Goal: Transaction & Acquisition: Purchase product/service

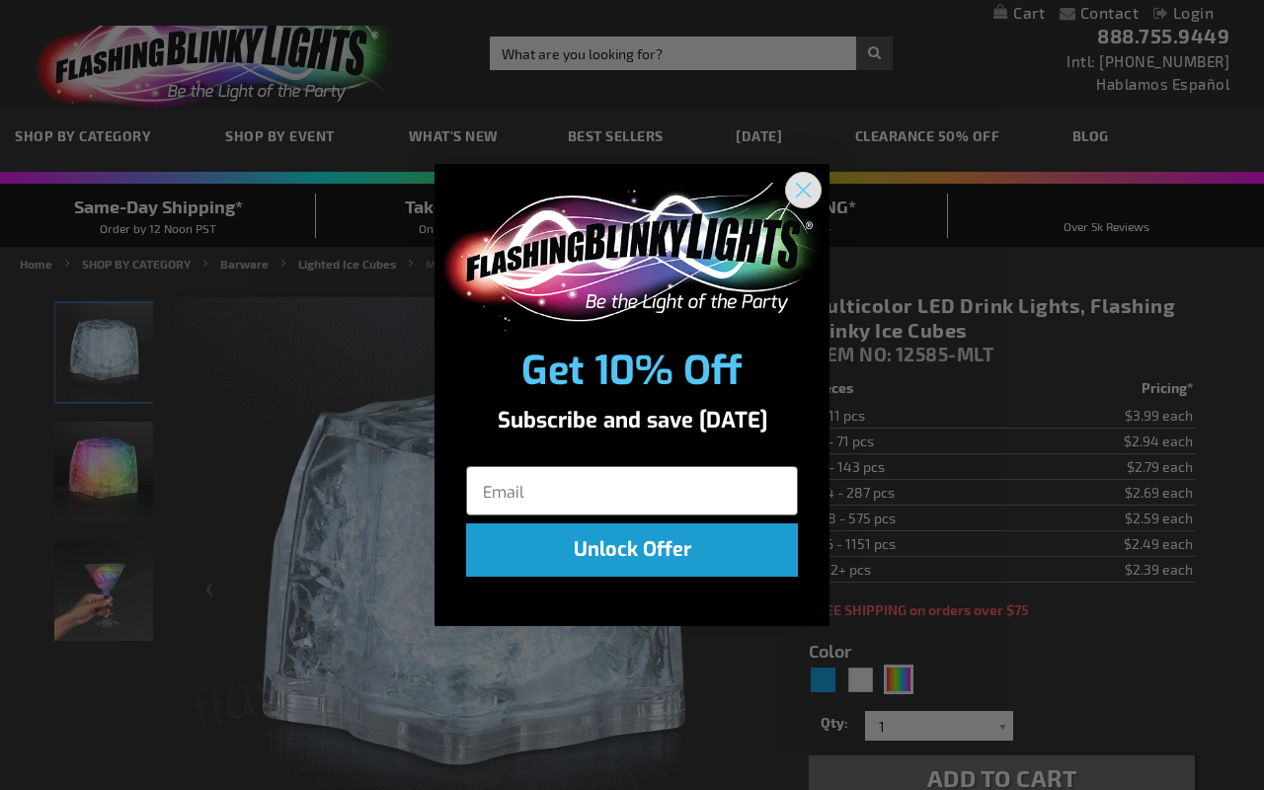
click at [804, 189] on icon "Close dialog" at bounding box center [804, 190] width 14 height 14
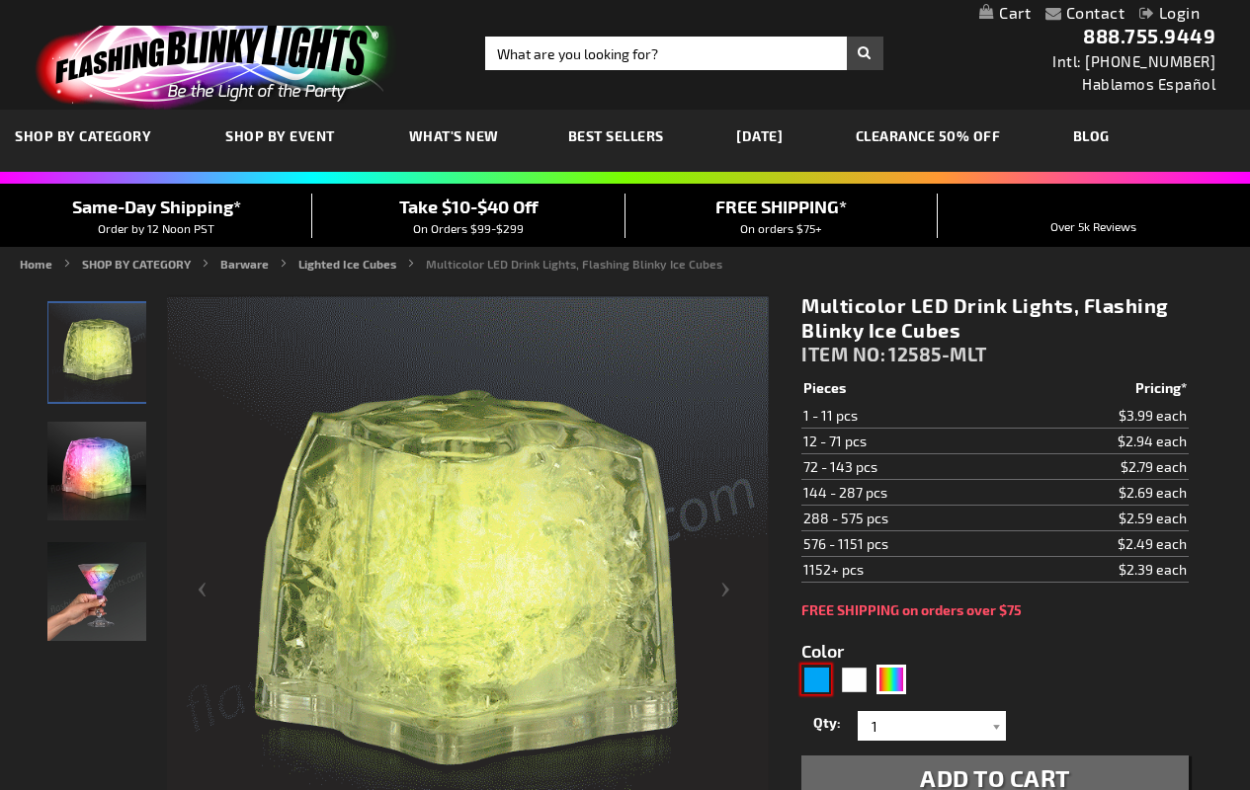
click at [816, 680] on div "Blue" at bounding box center [816, 680] width 30 height 30
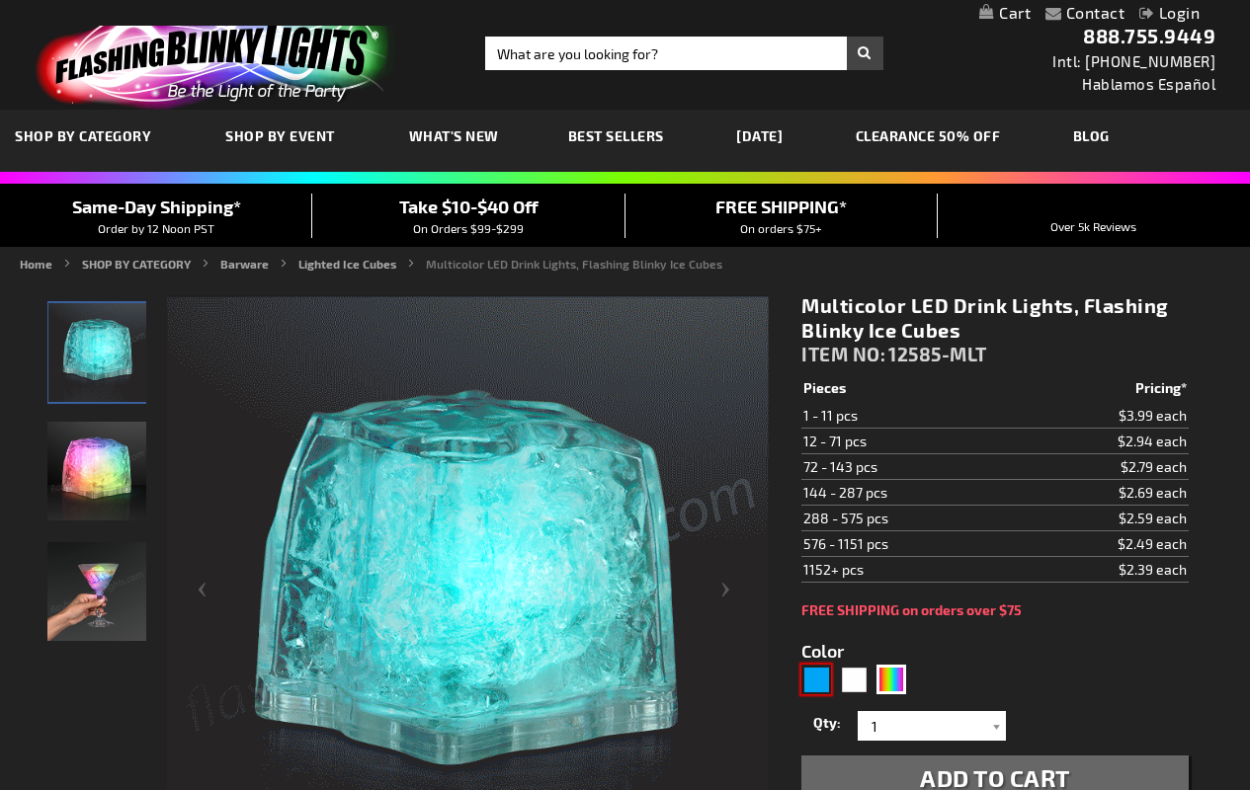
type input "5629"
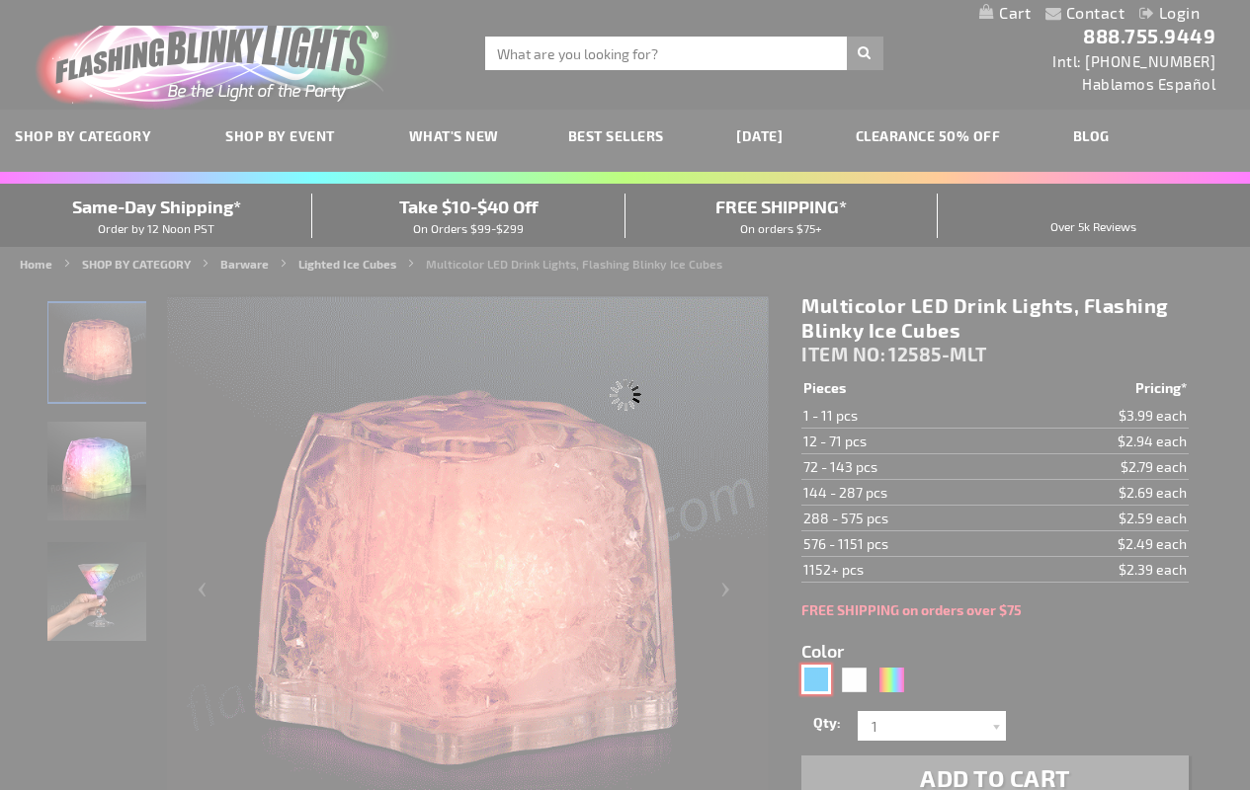
type input "12585-BL"
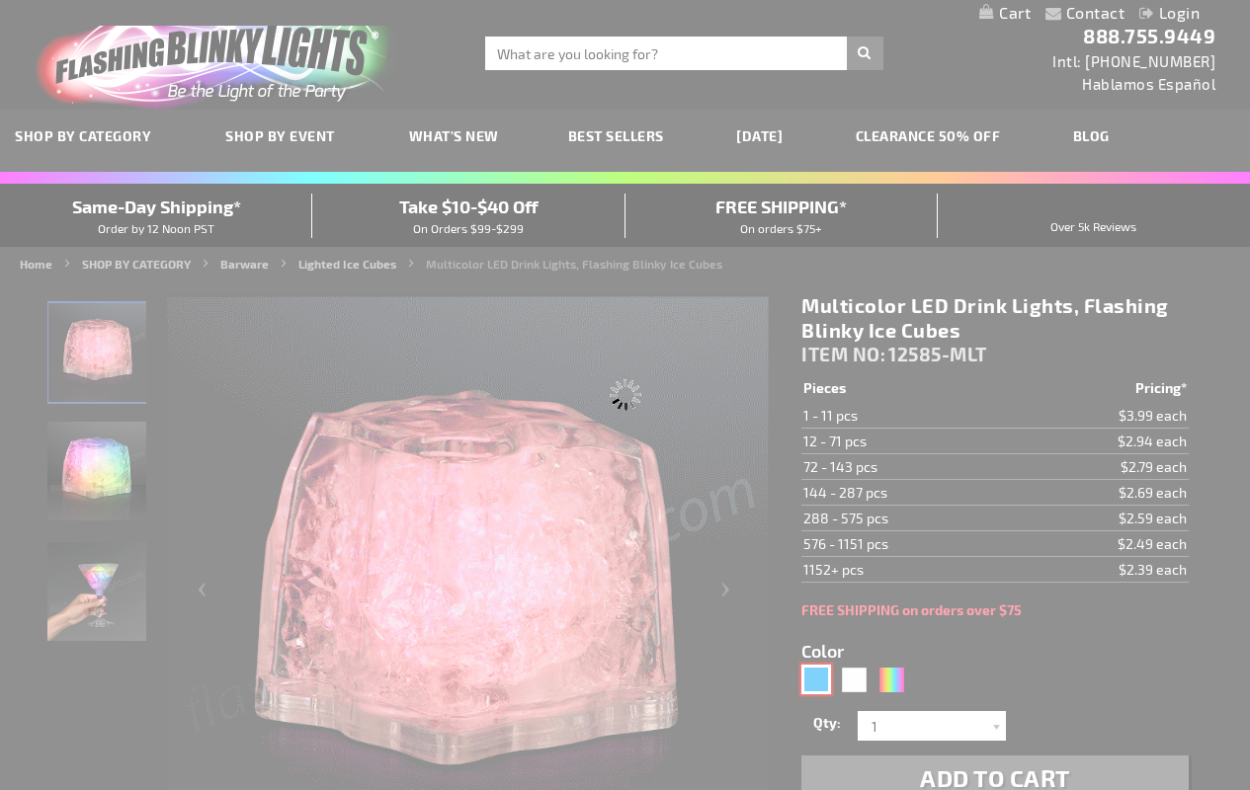
type input "Customize - Blue Drink Lights, Flashing Blinky Ice Cubes - ITEM NO: 12585-BL"
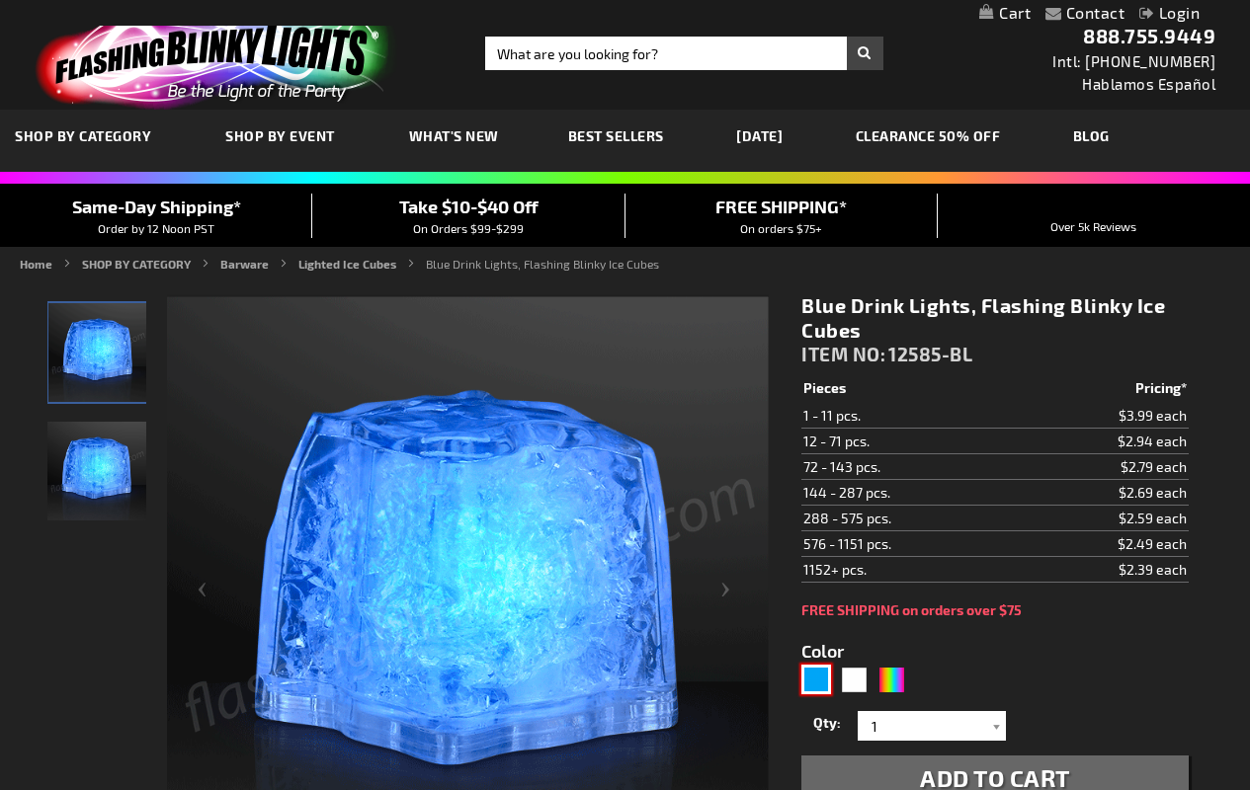
click at [816, 680] on div "Blue" at bounding box center [816, 680] width 30 height 30
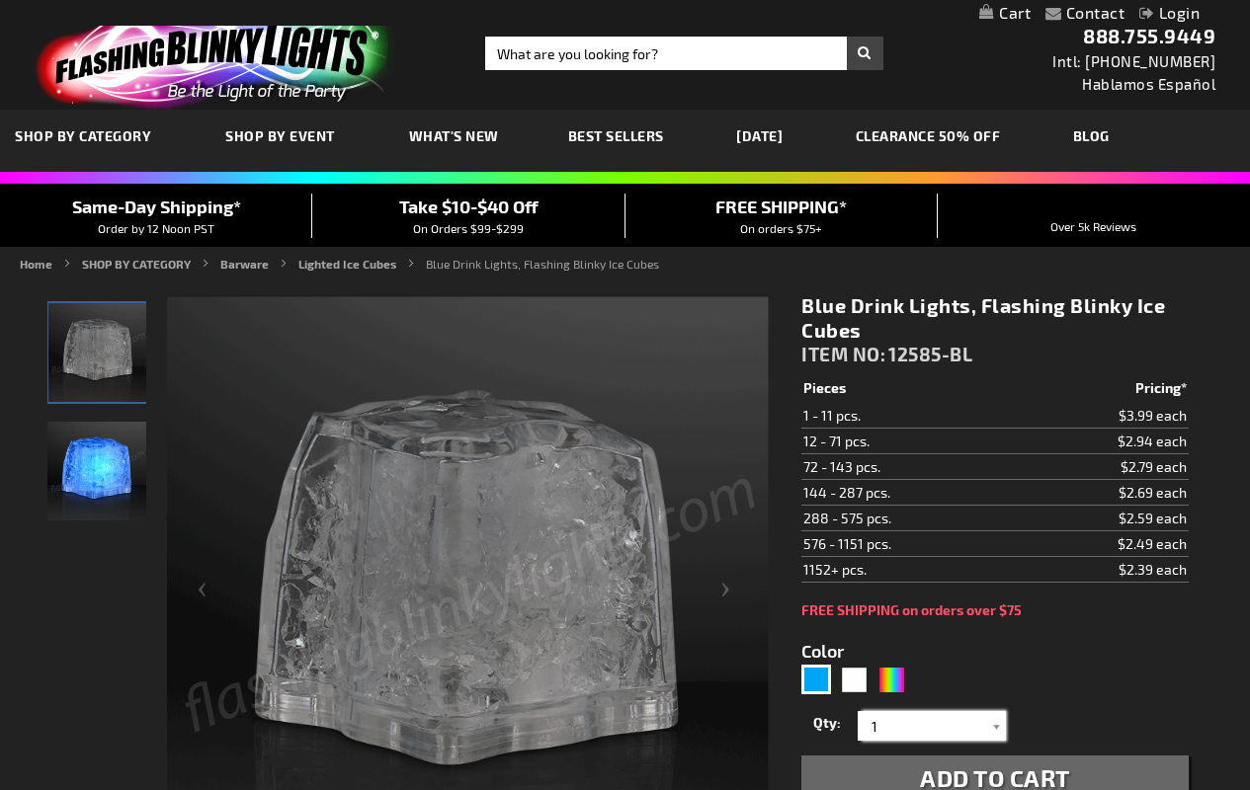
click at [933, 726] on input "1" at bounding box center [933, 726] width 143 height 30
type input "1"
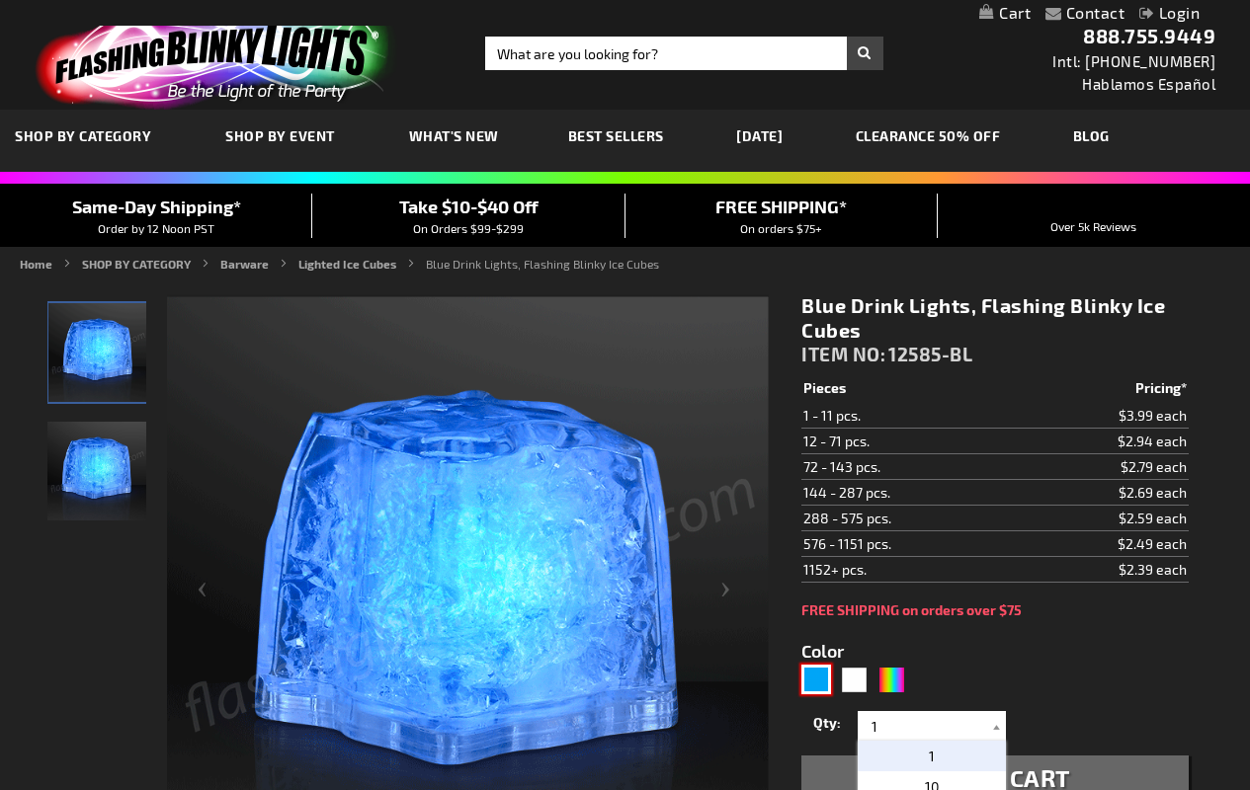
click at [816, 680] on div "Blue" at bounding box center [816, 680] width 30 height 30
click at [994, 768] on span "Add to Cart" at bounding box center [995, 778] width 150 height 29
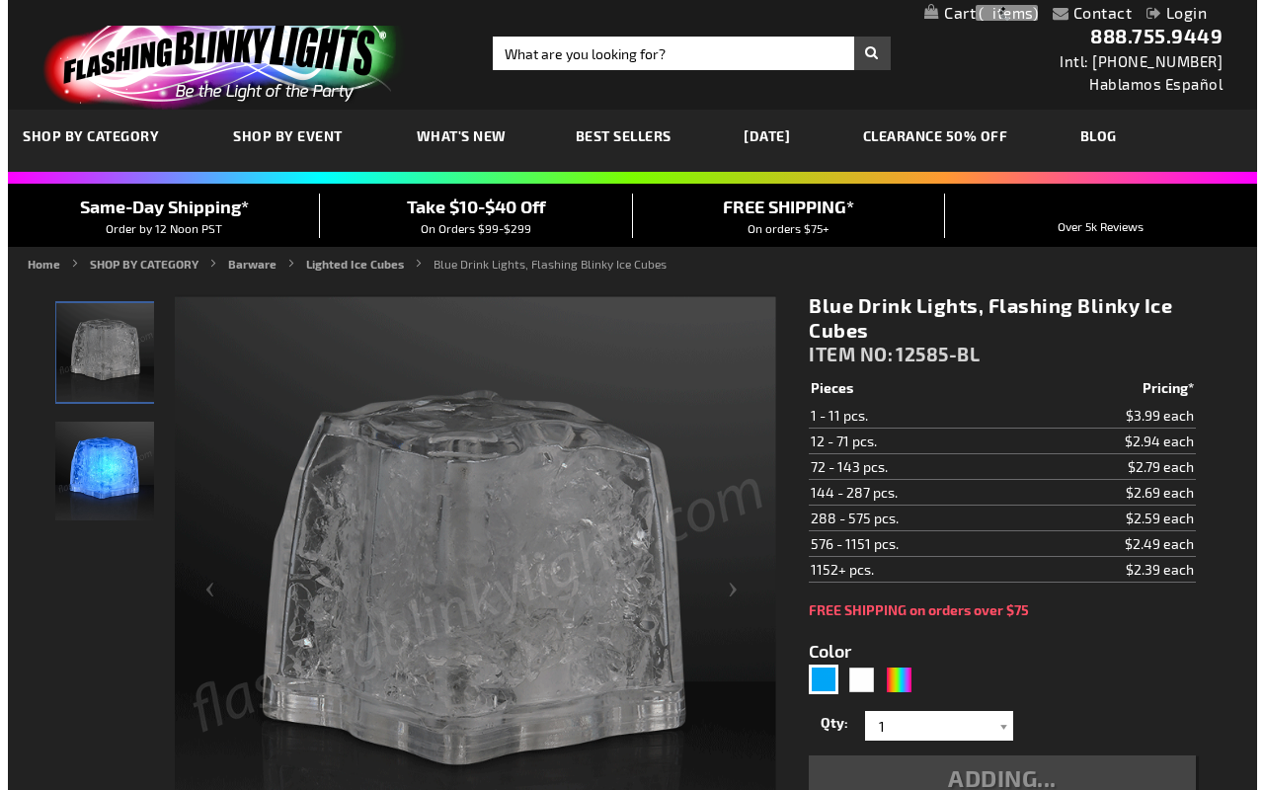
scroll to position [11, 0]
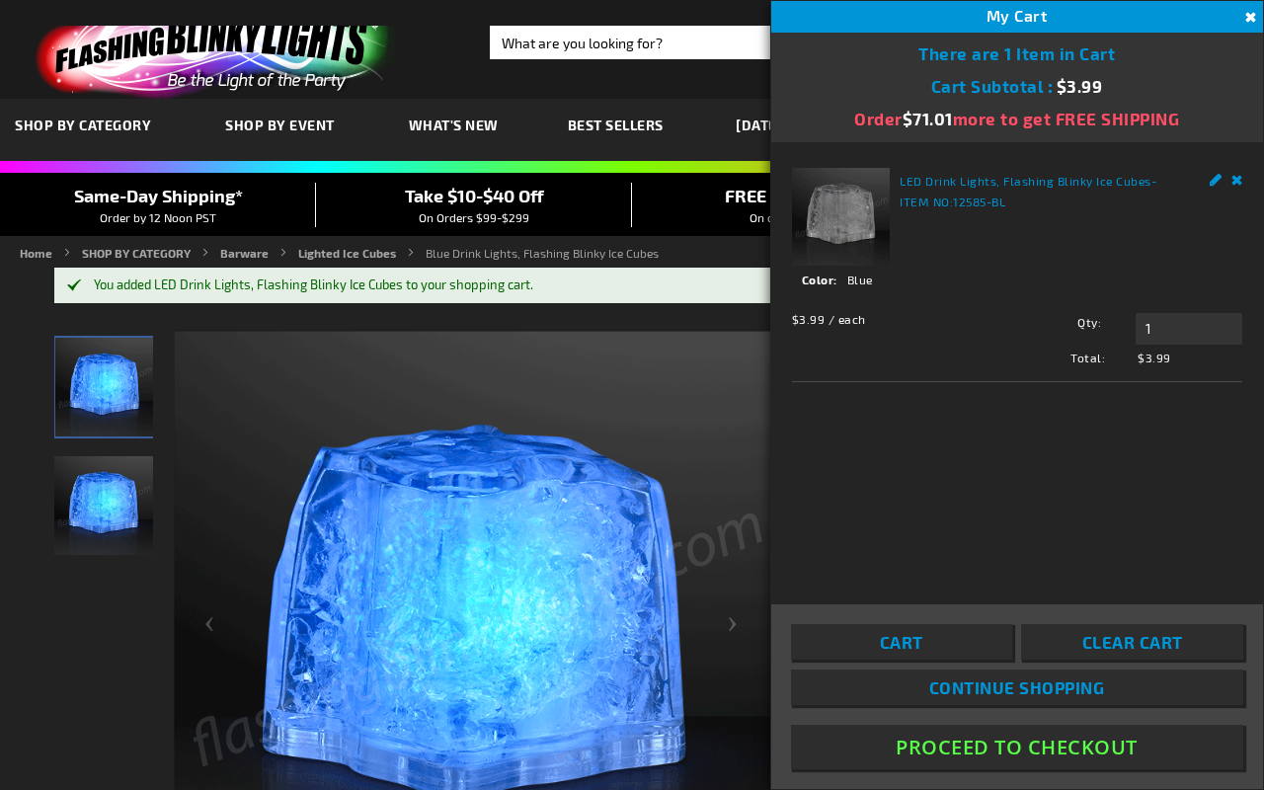
click at [1017, 747] on button "Proceed To Checkout" at bounding box center [1017, 747] width 452 height 44
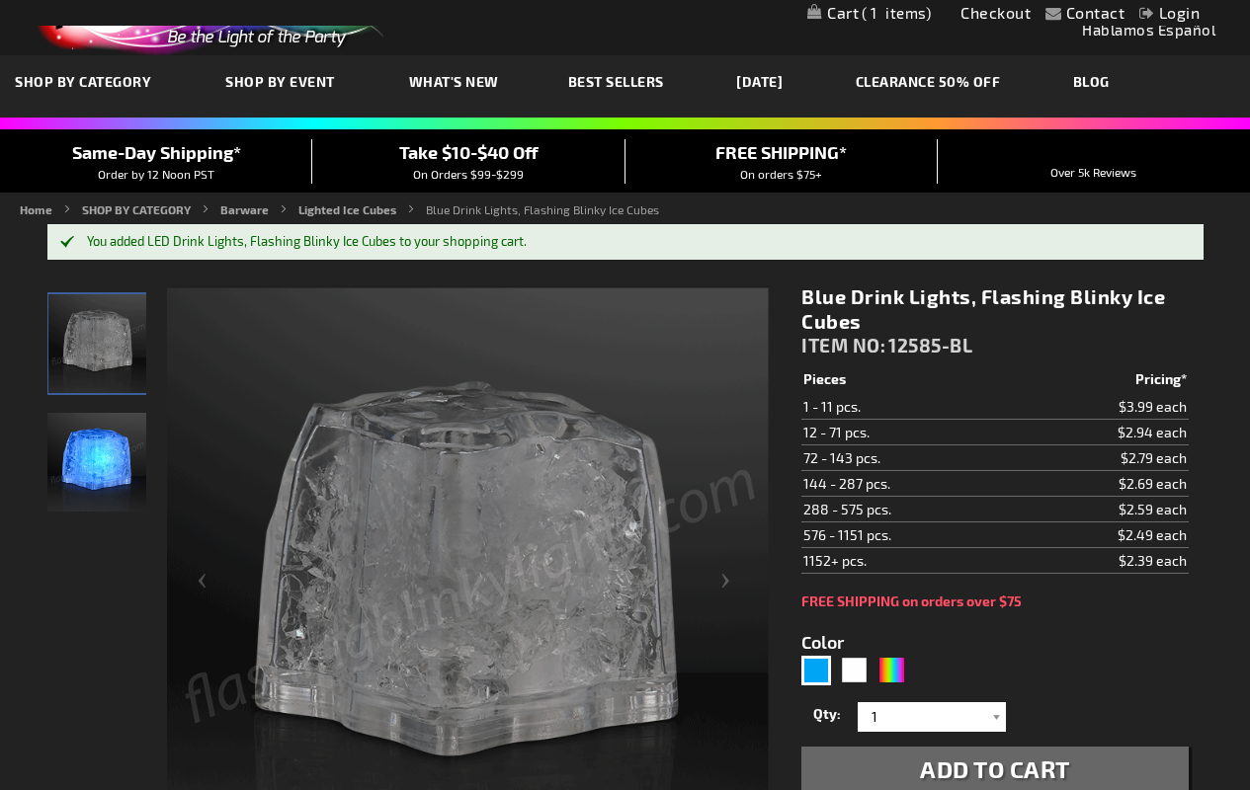
scroll to position [56, 0]
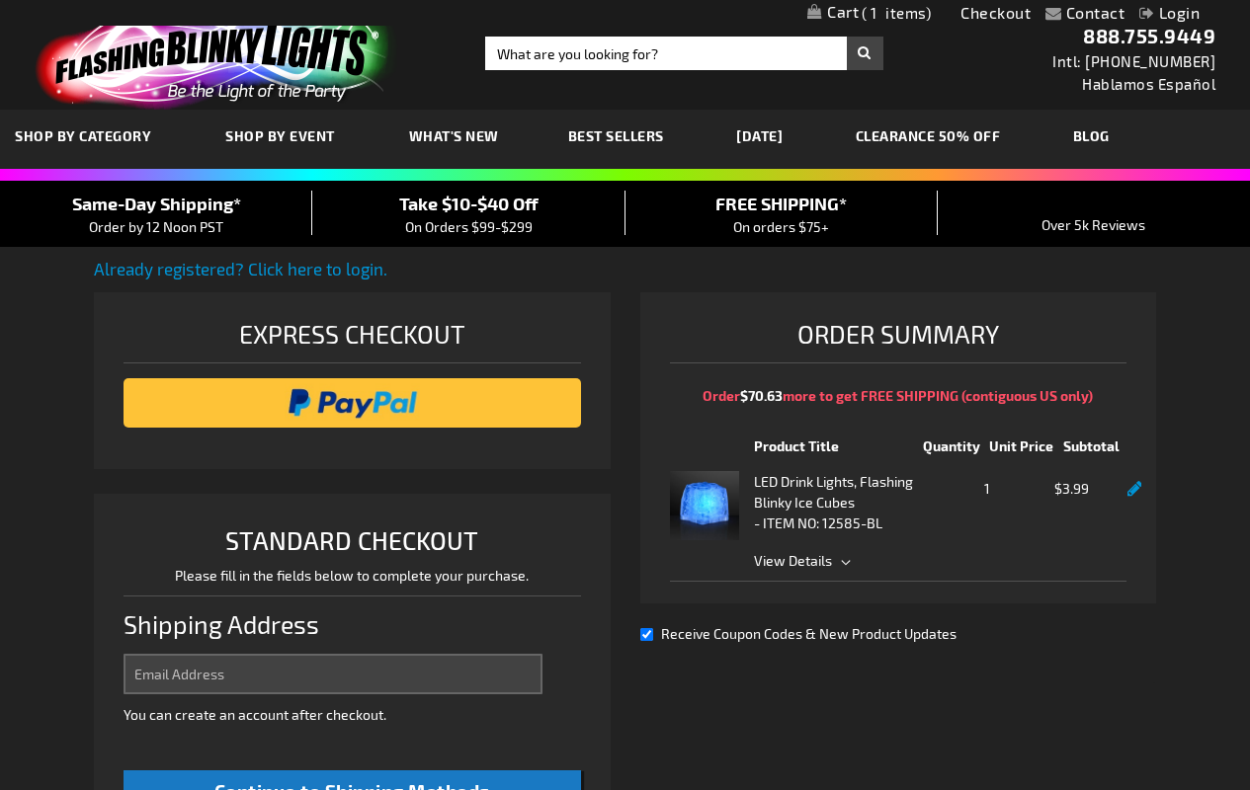
select select "US"
